Goal: Find specific page/section

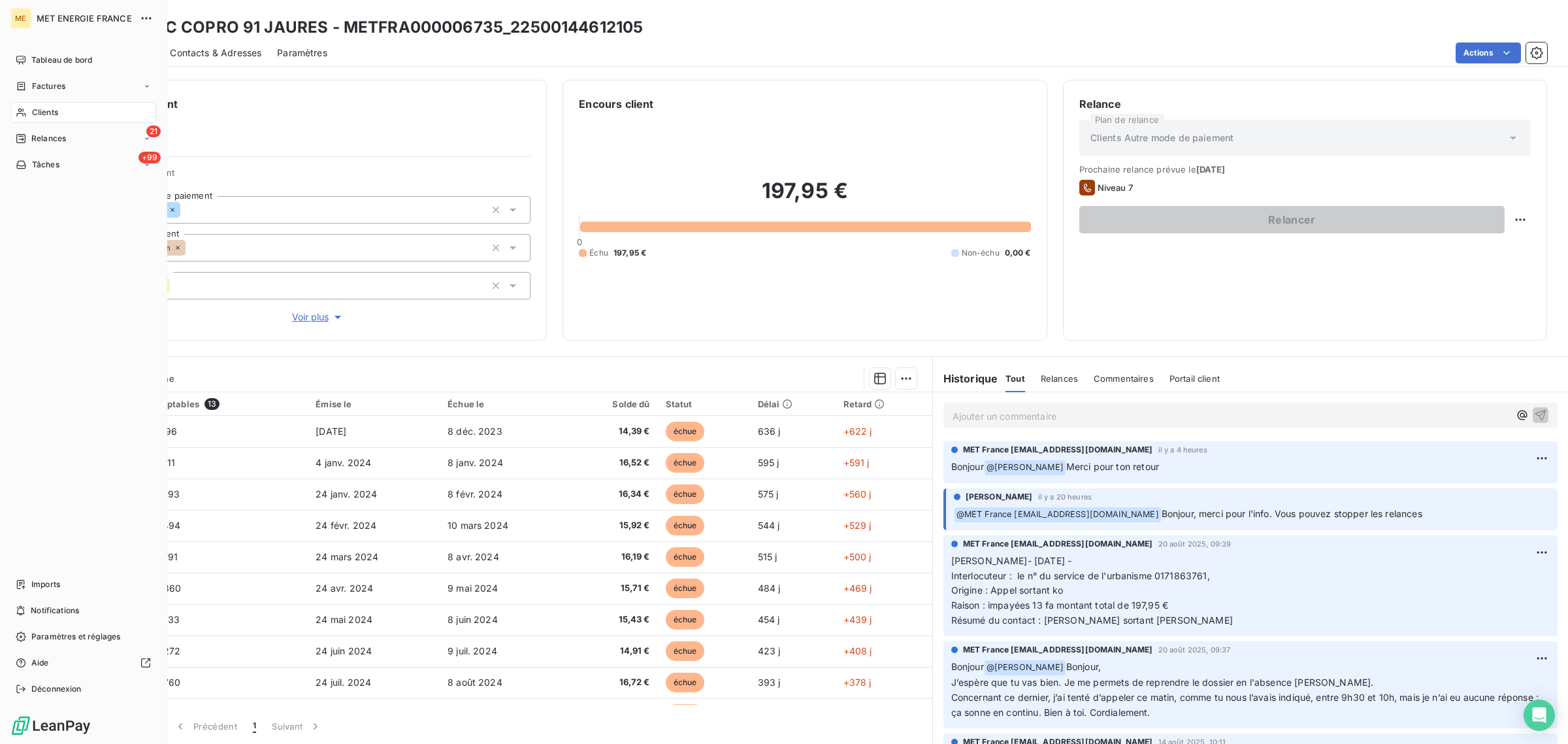
drag, startPoint x: 34, startPoint y: 110, endPoint x: 49, endPoint y: 110, distance: 15.0
click at [34, 110] on span "Clients" at bounding box center [45, 112] width 26 height 11
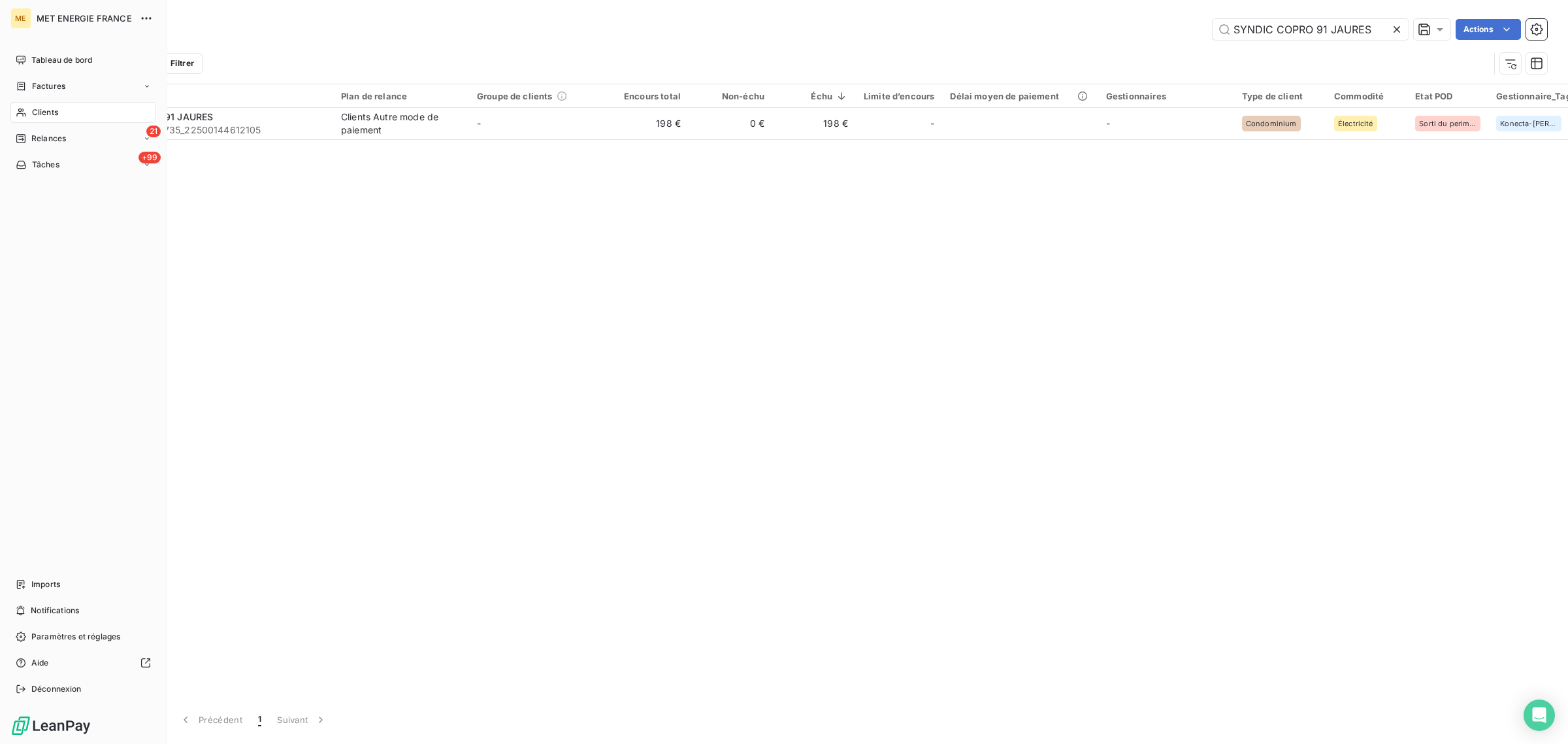
click at [26, 112] on icon at bounding box center [21, 112] width 11 height 11
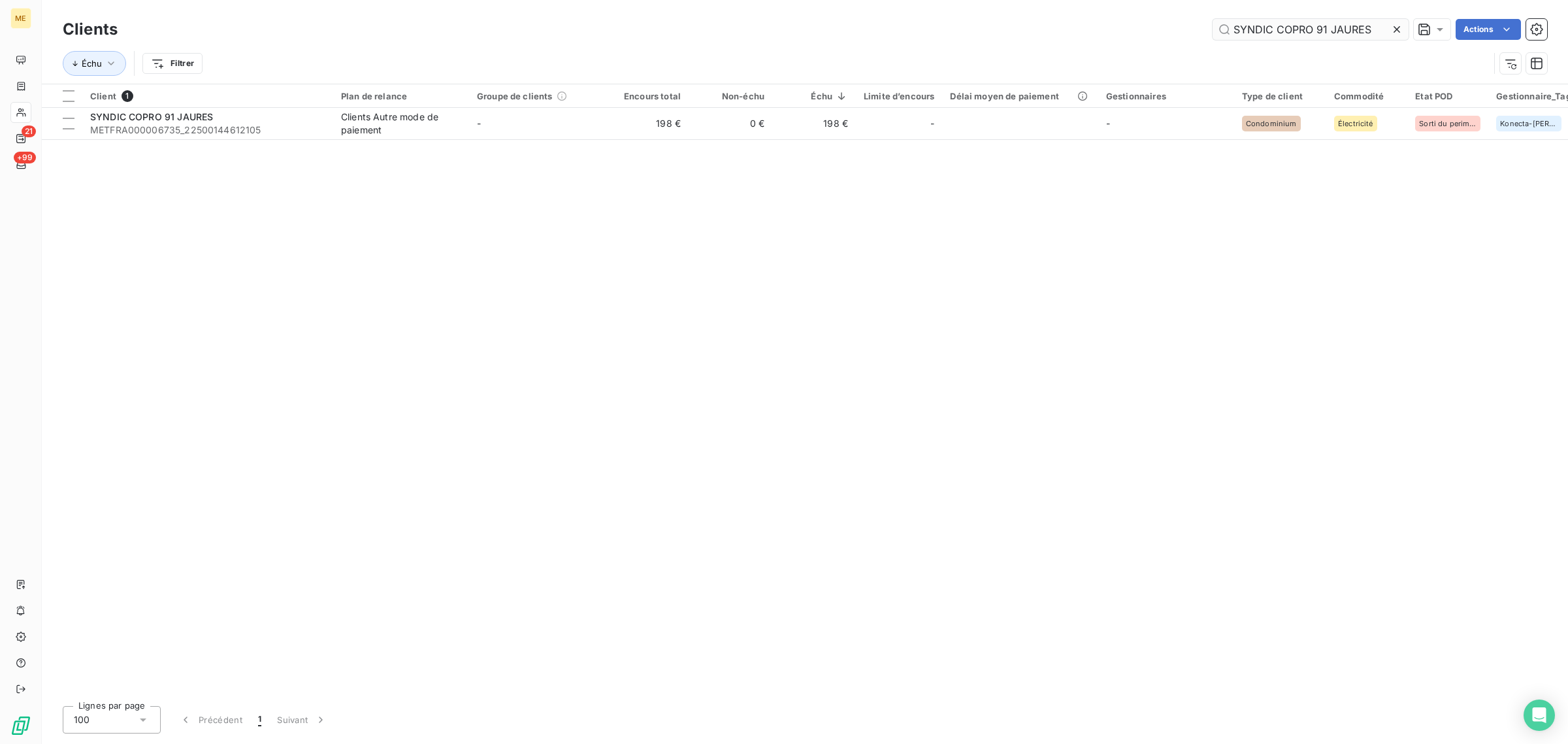
click at [1400, 24] on icon at bounding box center [1397, 29] width 13 height 13
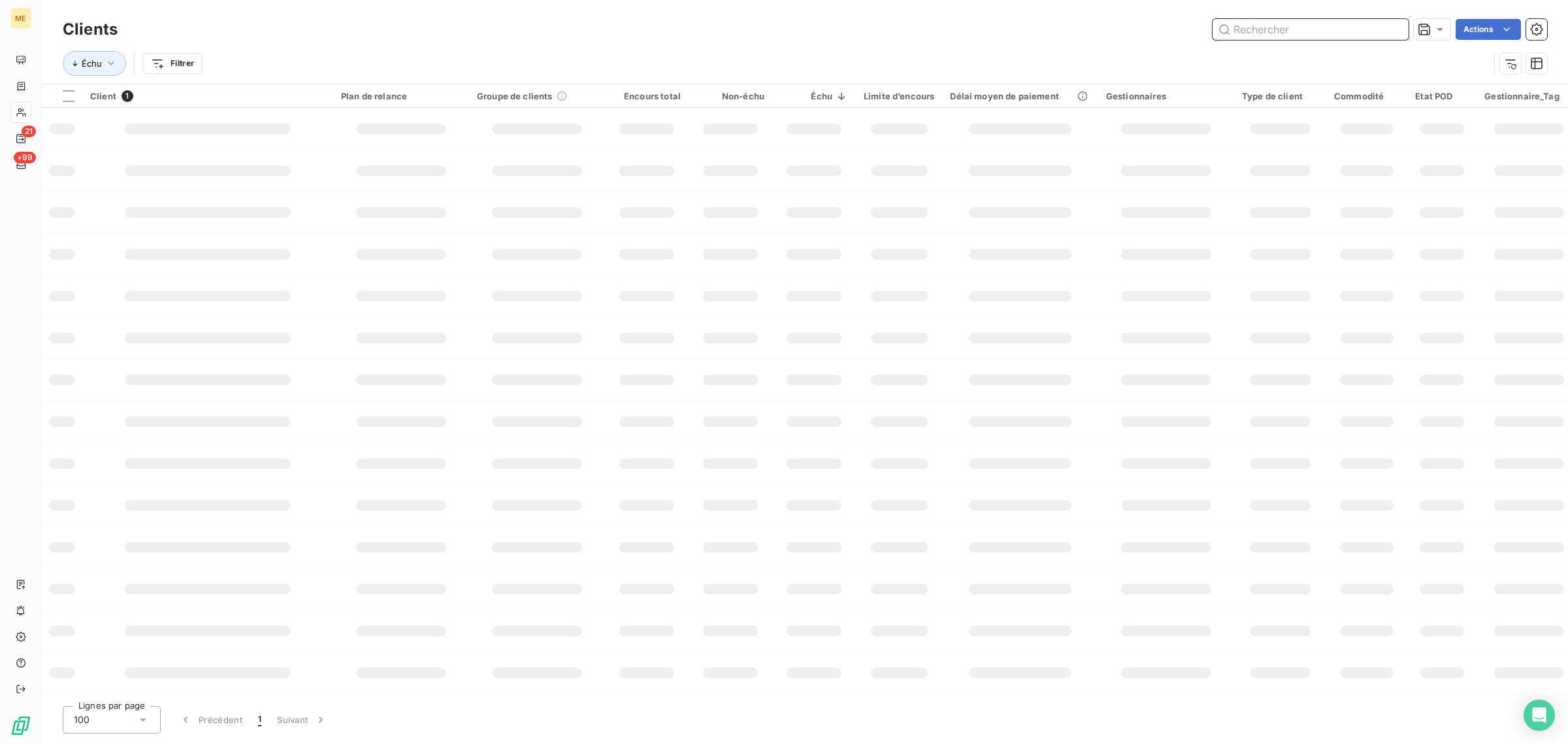
click at [1271, 24] on input "text" at bounding box center [1311, 29] width 196 height 21
paste input "METFRA000001730"
type input "METFRA000001730"
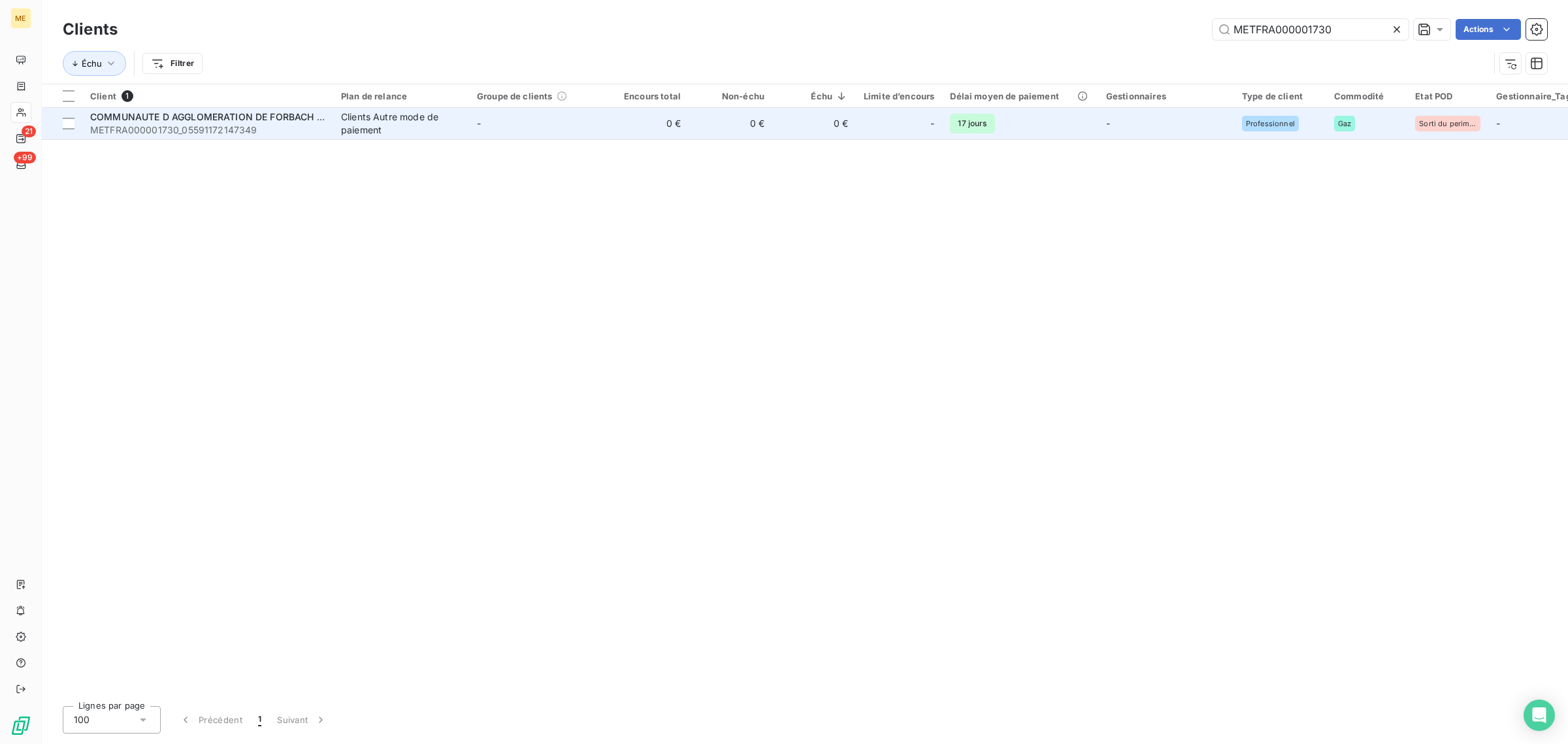
click at [553, 129] on td "-" at bounding box center [537, 123] width 136 height 31
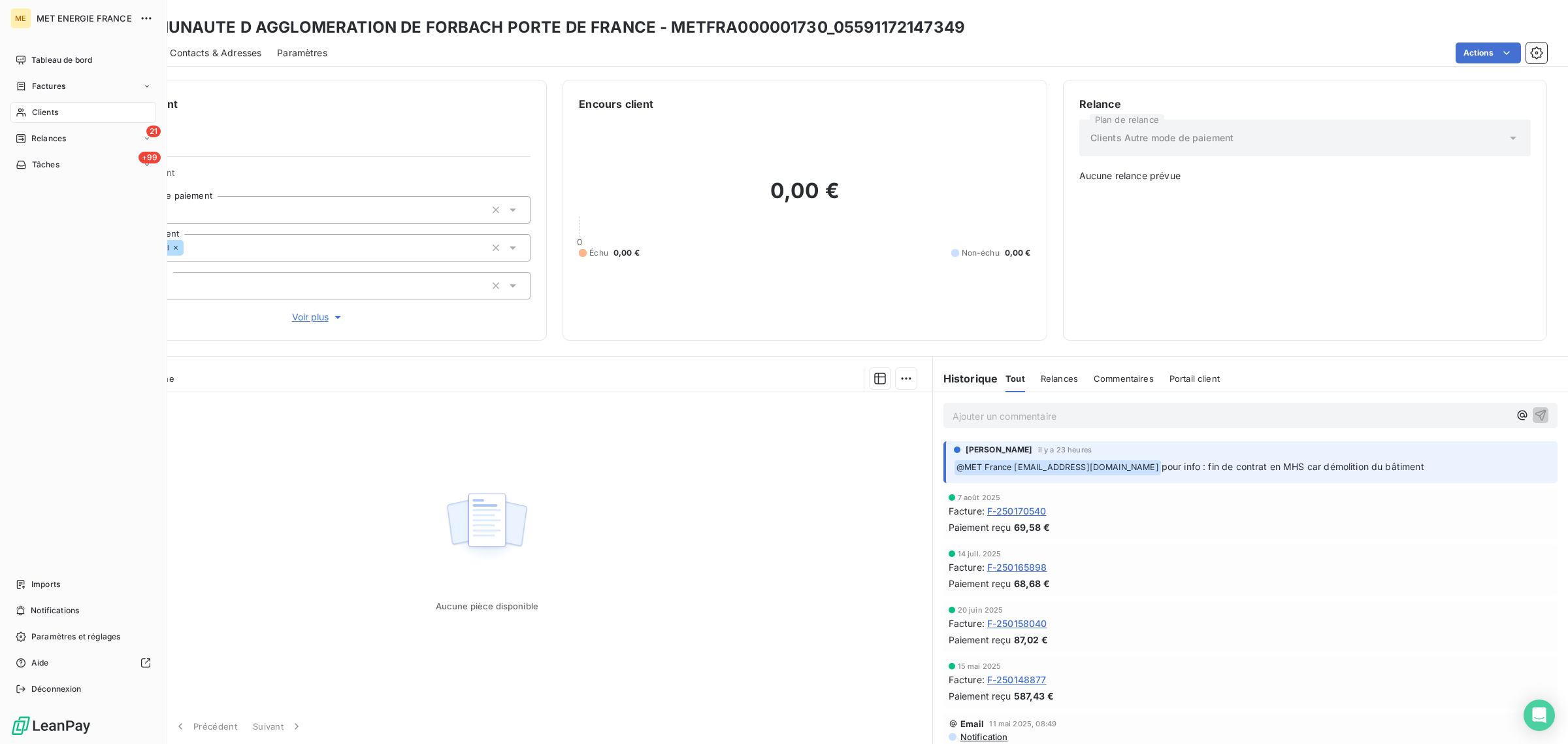
click at [27, 110] on div "Clients" at bounding box center [83, 112] width 146 height 21
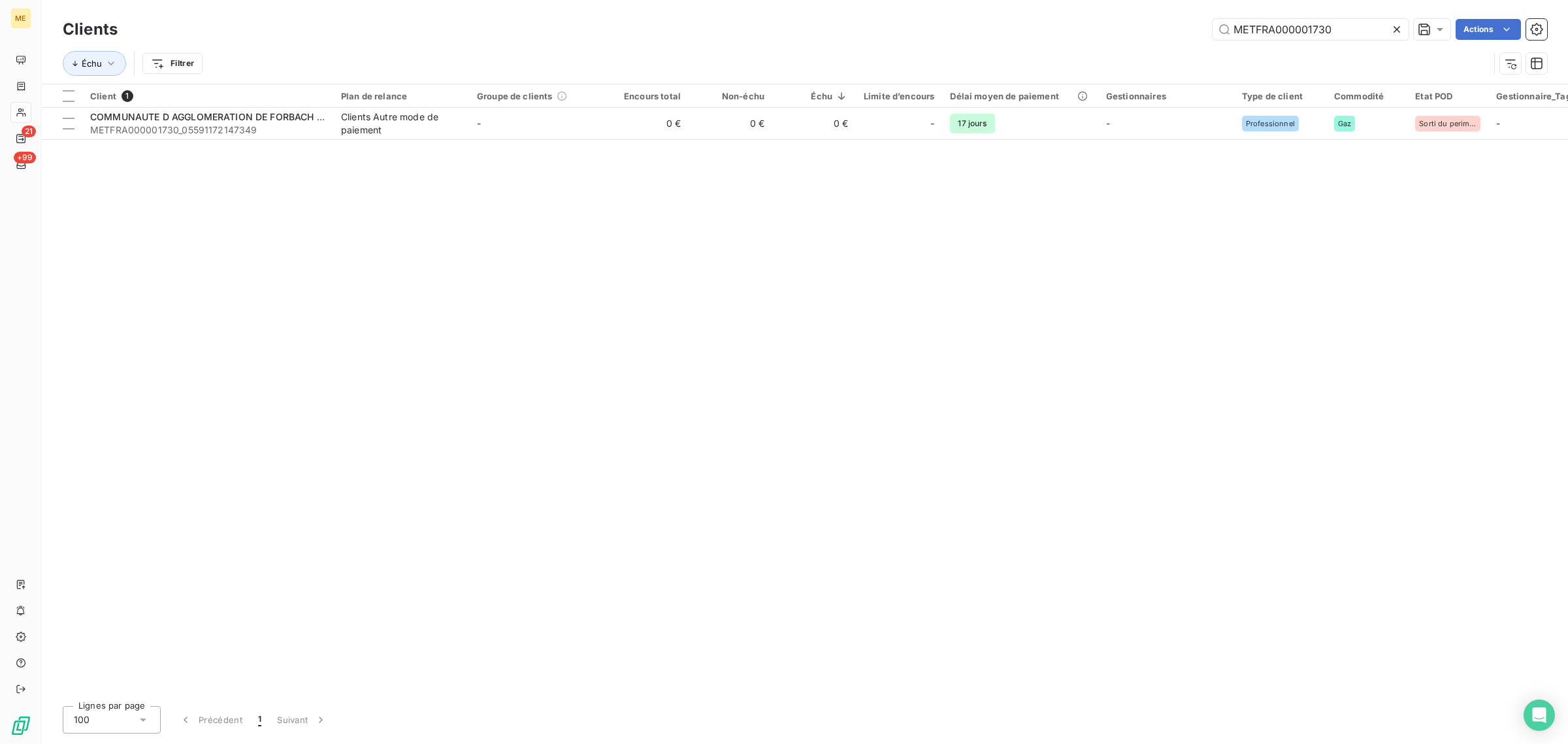
drag, startPoint x: 1368, startPoint y: 38, endPoint x: 1121, endPoint y: 30, distance: 247.1
click at [1121, 30] on div "METFRA000001730 Actions" at bounding box center [840, 29] width 1414 height 21
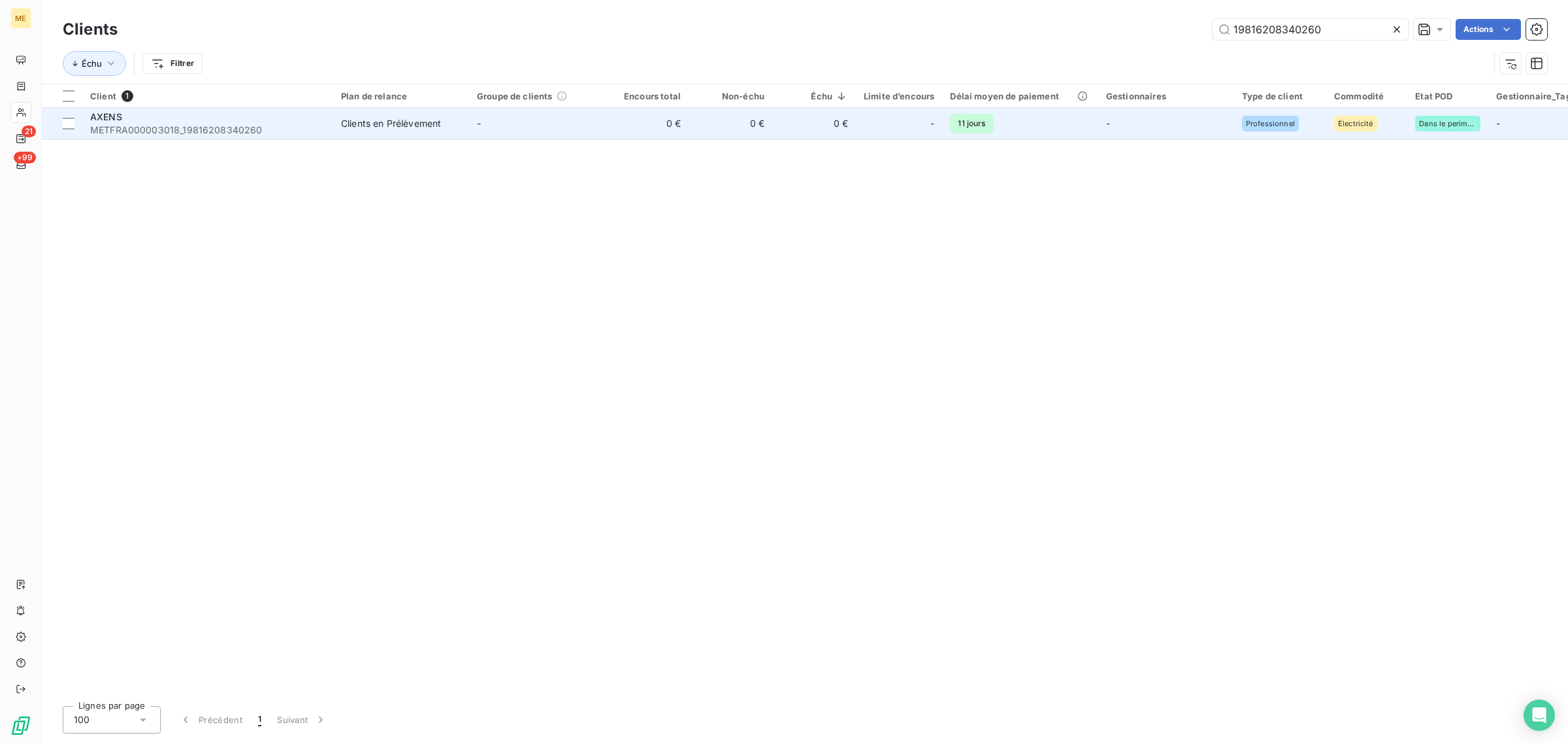
type input "19816208340260"
click at [497, 122] on td "-" at bounding box center [537, 123] width 136 height 31
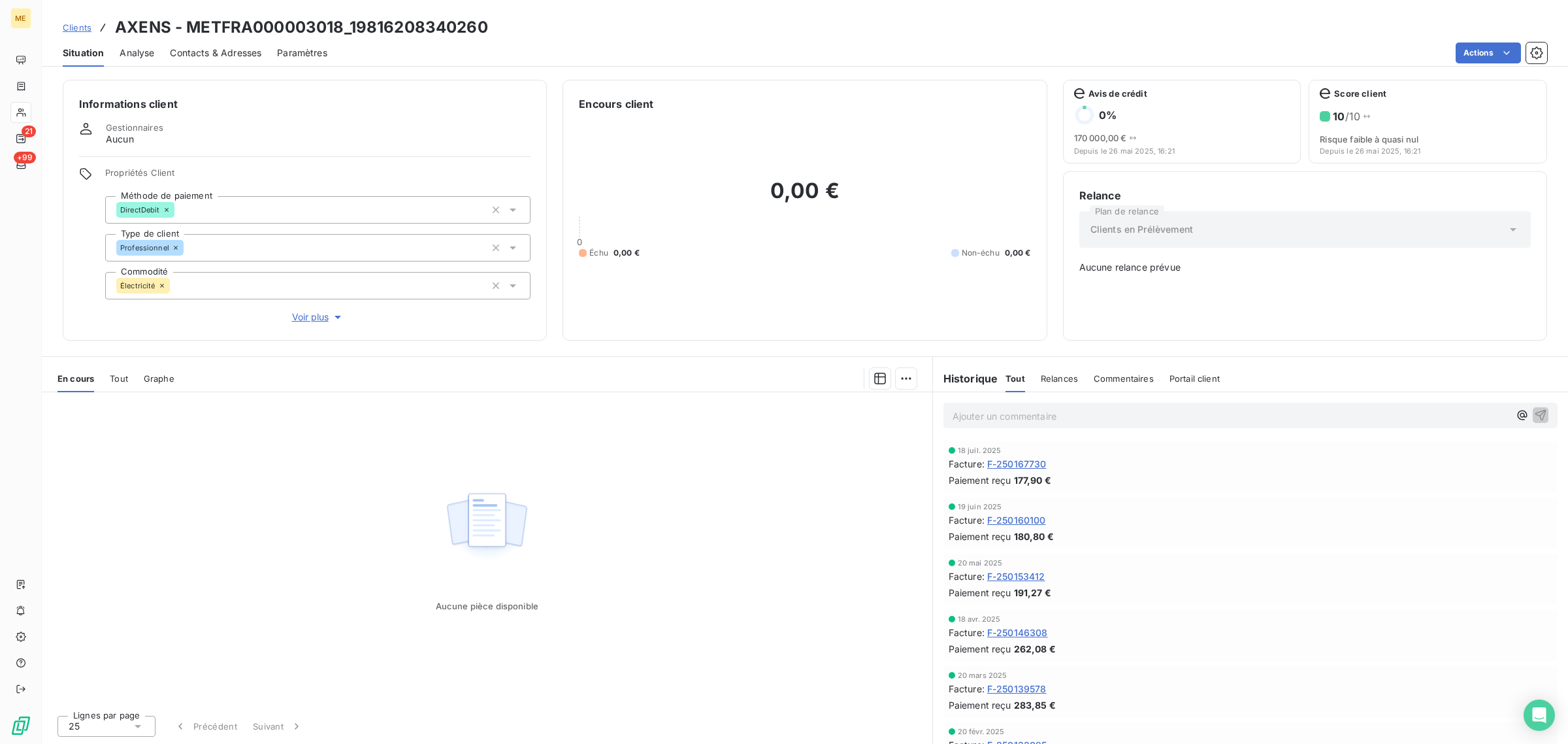
click at [325, 319] on span "Voir plus" at bounding box center [318, 317] width 52 height 13
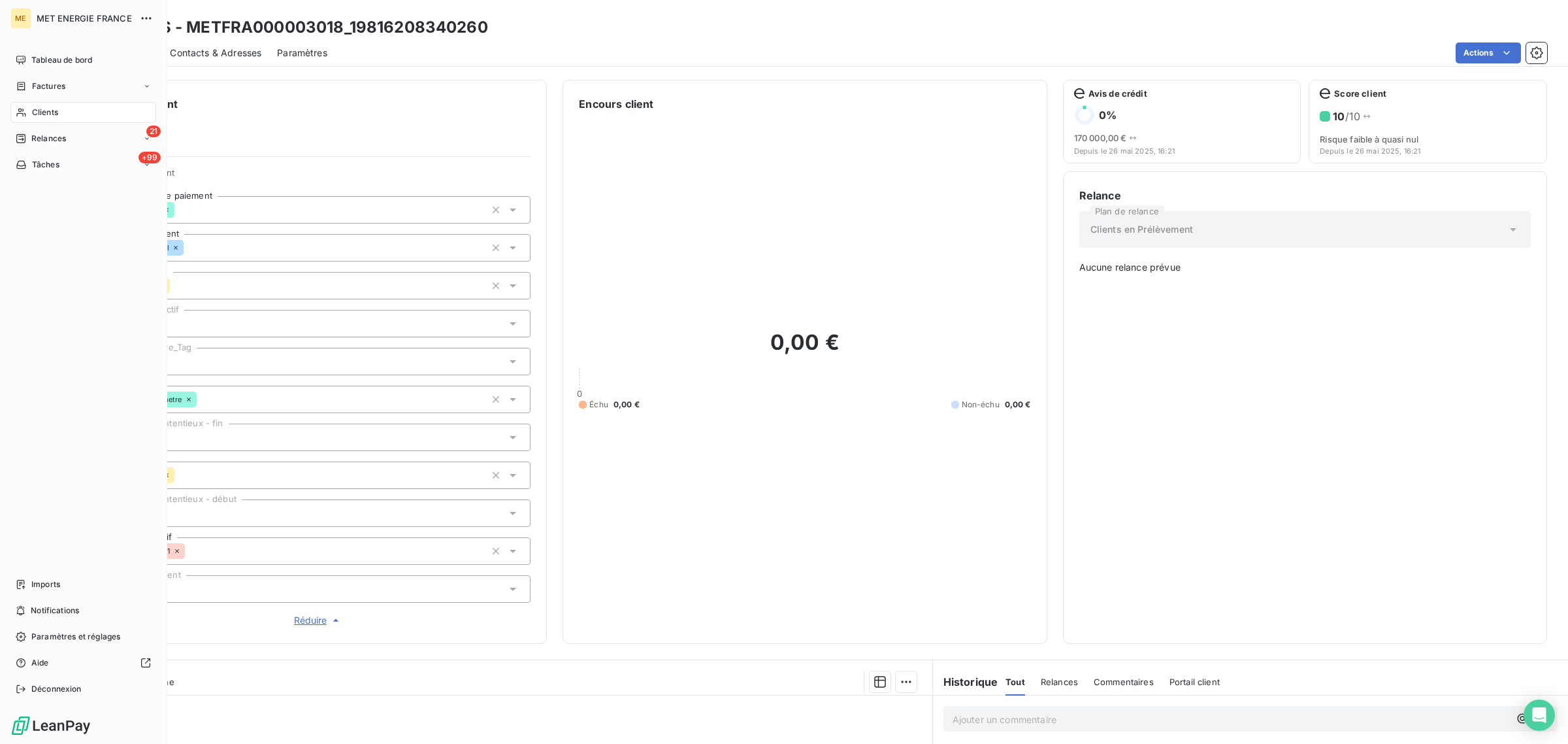
click at [17, 115] on icon at bounding box center [21, 112] width 9 height 8
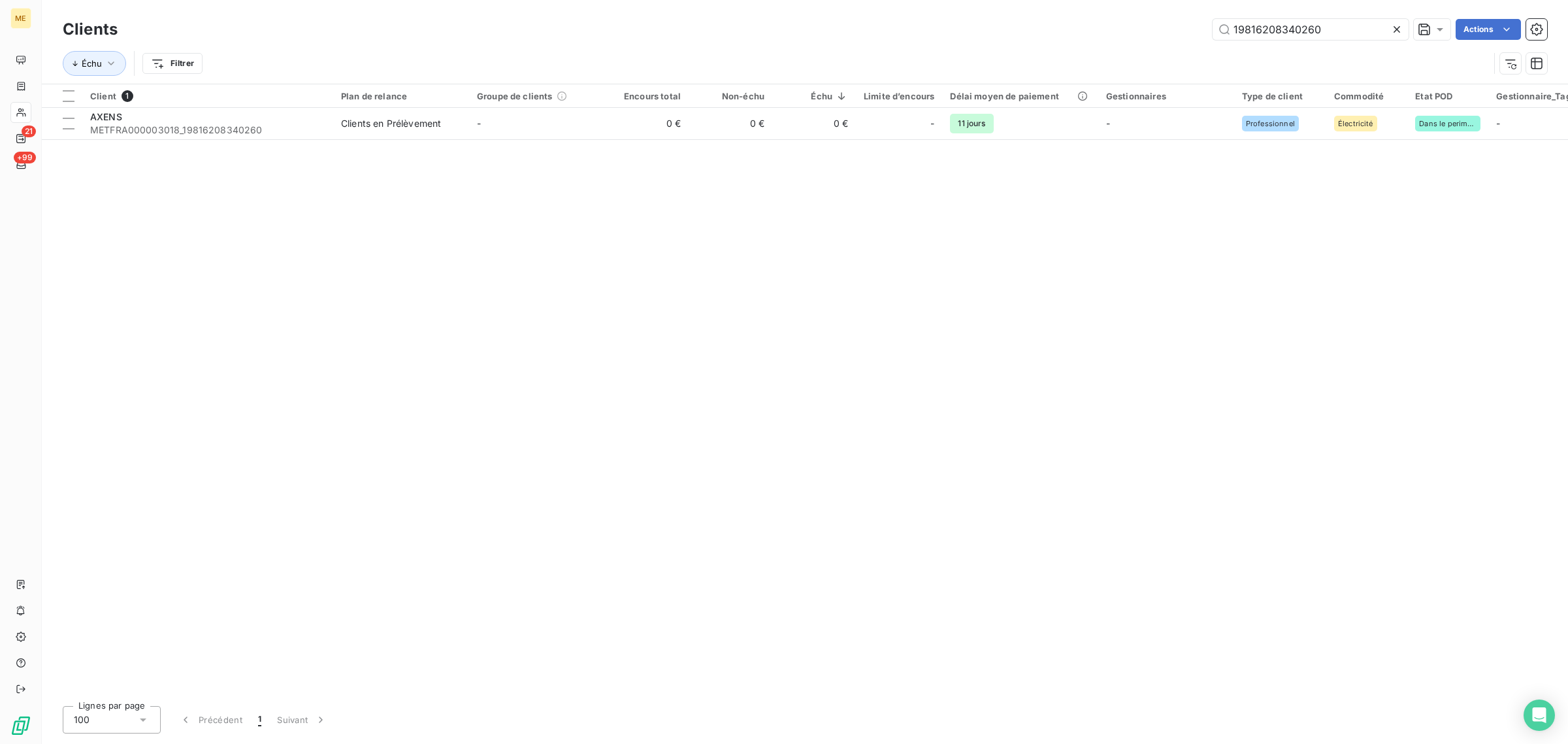
drag, startPoint x: 1360, startPoint y: 27, endPoint x: 1007, endPoint y: 27, distance: 353.0
click at [1021, 26] on div "19816208340260 Actions" at bounding box center [840, 29] width 1414 height 21
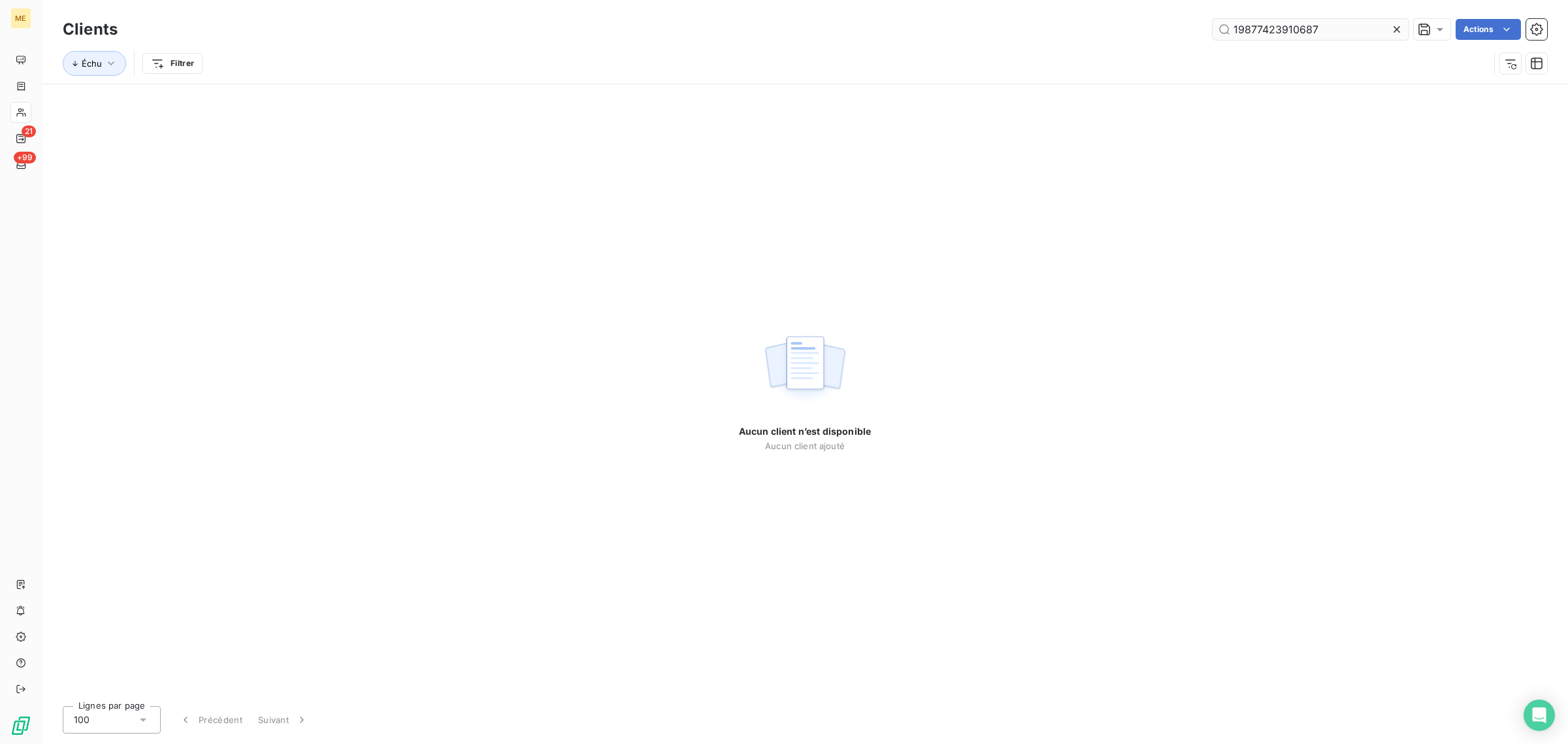
click at [1241, 34] on input "19877423910687" at bounding box center [1311, 29] width 196 height 21
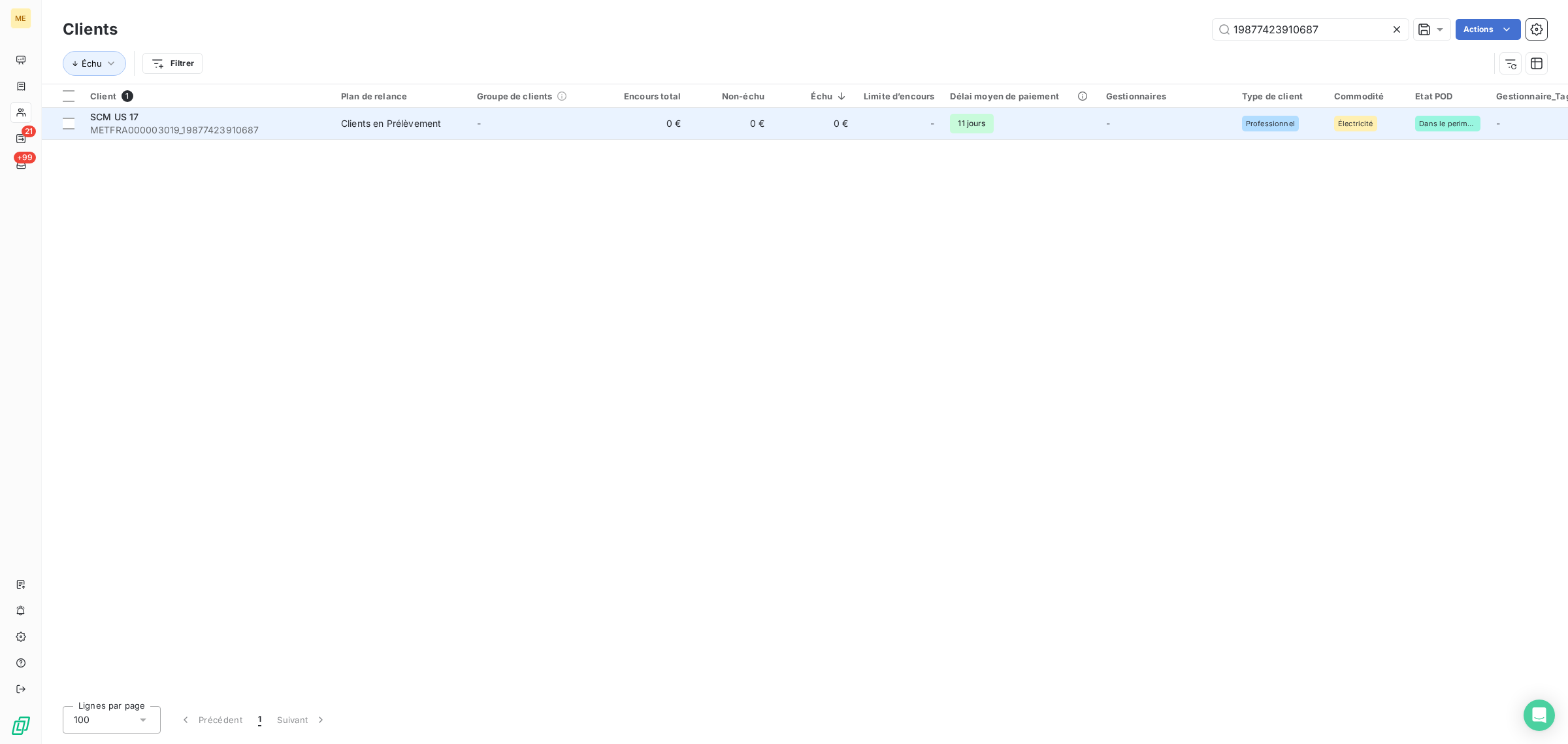
type input "19877423910687"
click at [518, 125] on td "-" at bounding box center [537, 123] width 136 height 31
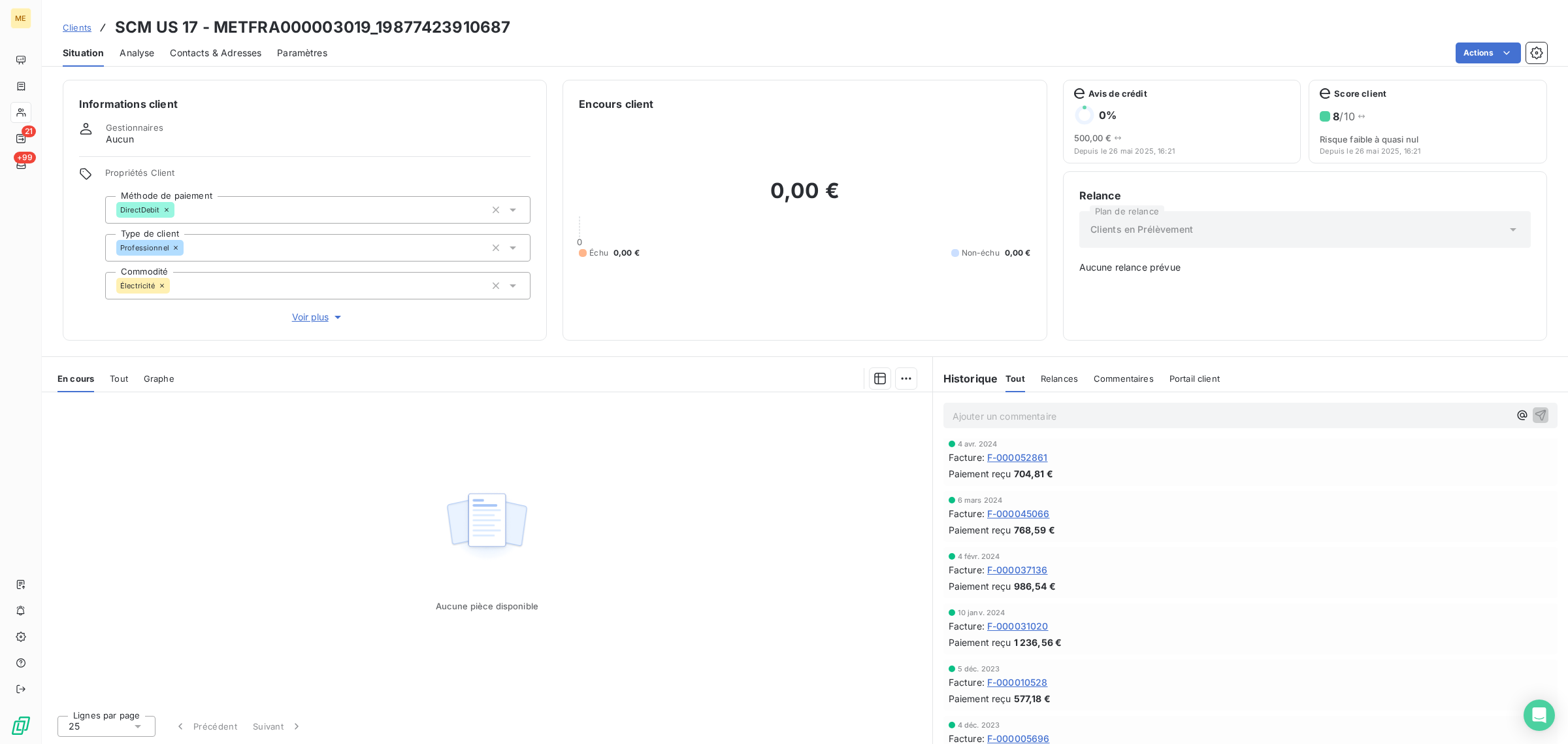
scroll to position [930, 0]
